Goal: Task Accomplishment & Management: Use online tool/utility

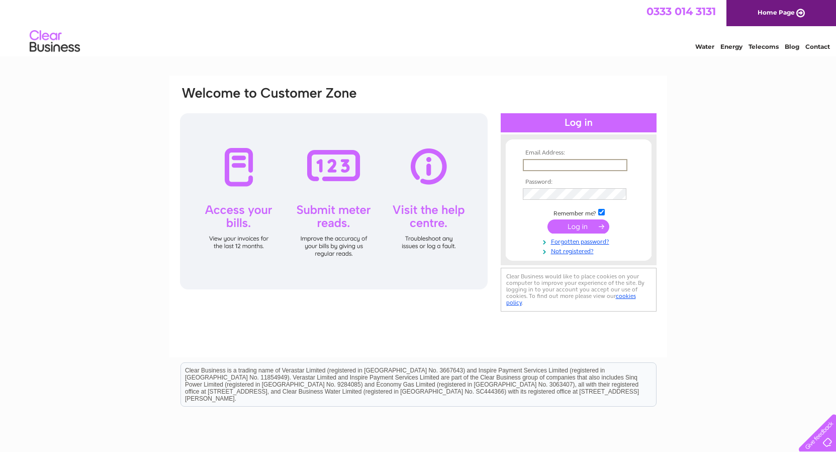
type input "david.thompson6051@gmail.com"
click at [581, 227] on input "submit" at bounding box center [579, 225] width 62 height 14
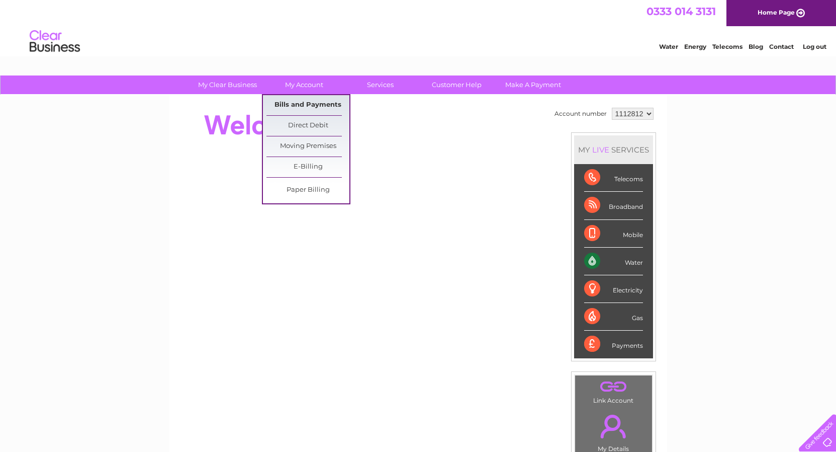
click at [296, 107] on link "Bills and Payments" at bounding box center [308, 105] width 83 height 20
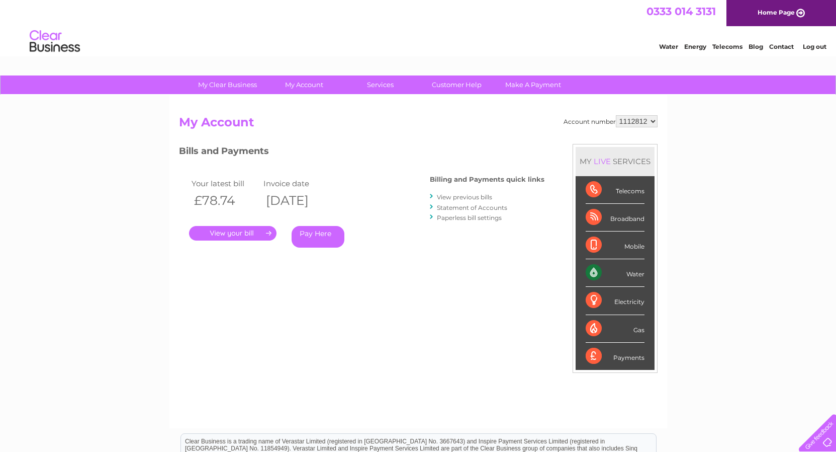
click at [235, 232] on link "." at bounding box center [232, 233] width 87 height 15
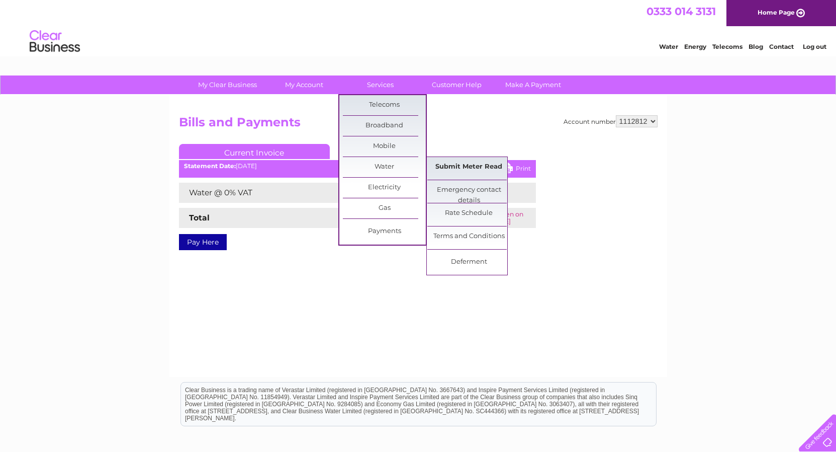
click at [450, 163] on link "Submit Meter Read" at bounding box center [468, 167] width 83 height 20
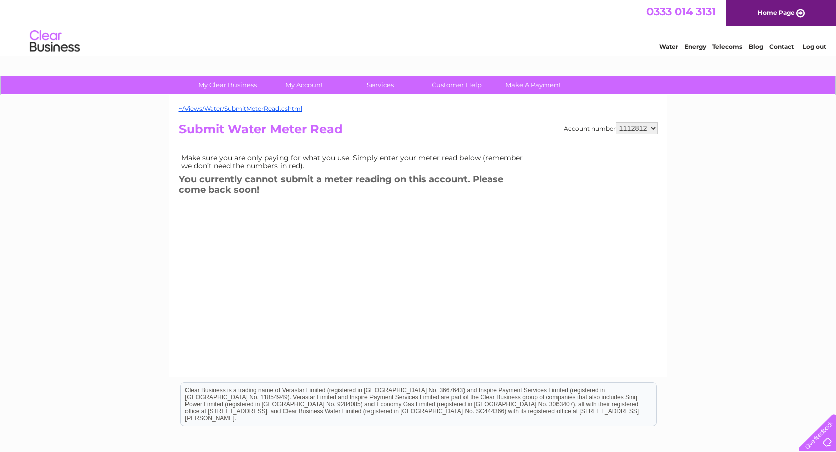
select select "1112815"
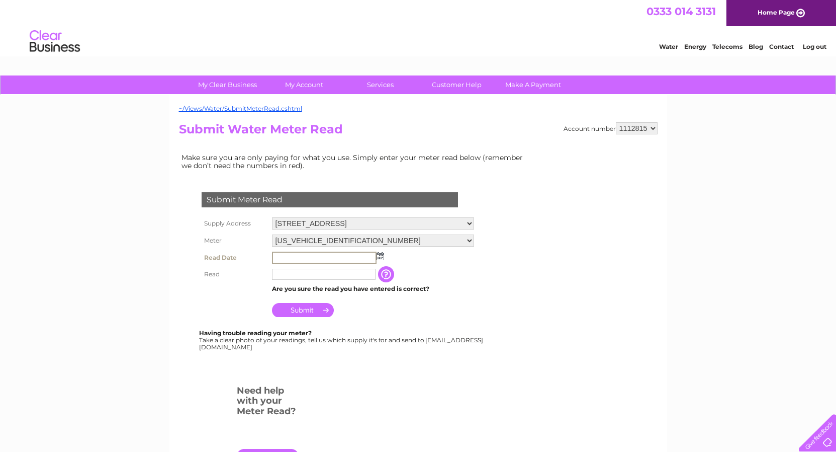
click at [286, 254] on input "text" at bounding box center [324, 257] width 105 height 12
click at [285, 254] on input "text" at bounding box center [324, 257] width 105 height 12
click at [379, 255] on img at bounding box center [381, 256] width 8 height 8
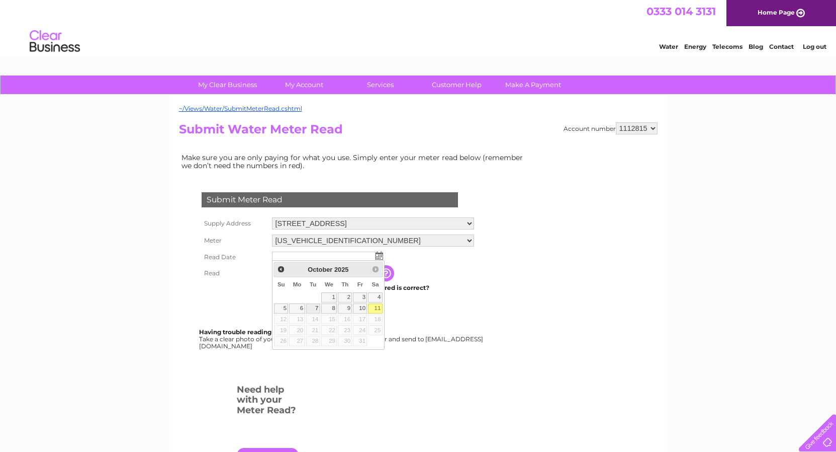
click at [316, 307] on link "7" at bounding box center [313, 308] width 14 height 10
type input "2025/10/07"
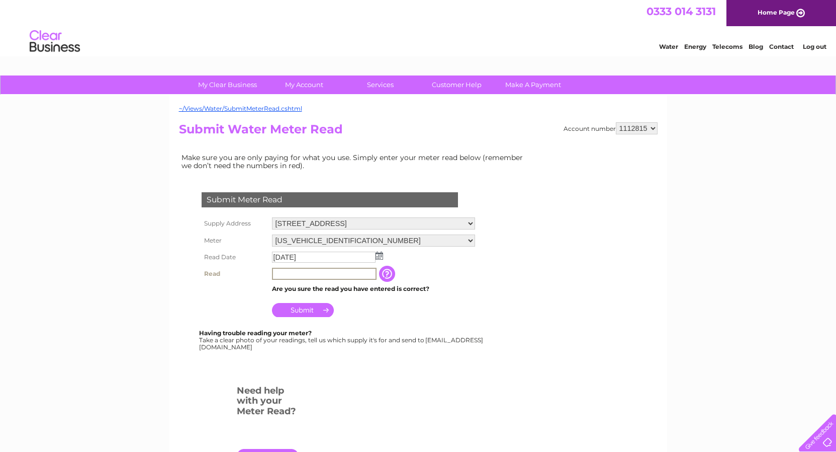
click at [287, 272] on input "text" at bounding box center [324, 274] width 105 height 12
type input "4087"
click at [307, 307] on input "Submit" at bounding box center [303, 309] width 62 height 14
